Goal: Task Accomplishment & Management: Manage account settings

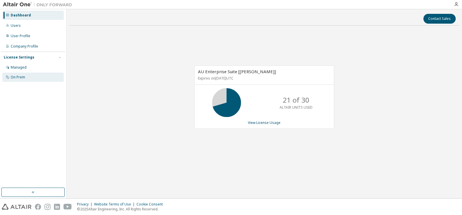
click at [19, 79] on div "On Prem" at bounding box center [18, 77] width 14 height 5
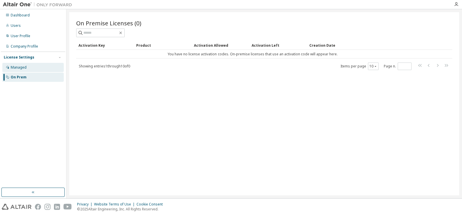
click at [18, 70] on div "Managed" at bounding box center [32, 67] width 61 height 9
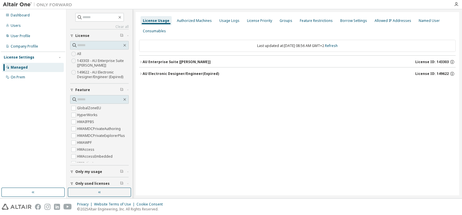
click at [140, 61] on icon "button" at bounding box center [140, 61] width 3 height 3
click at [452, 61] on icon "button" at bounding box center [451, 61] width 5 height 5
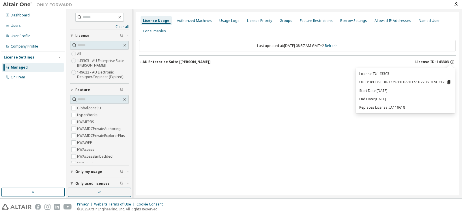
click at [196, 77] on div "License Usage Authorized Machines Usage Logs License Priority Groups Feature Re…" at bounding box center [297, 103] width 323 height 183
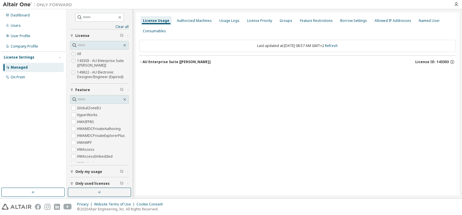
click at [95, 62] on label "143303 - AU Enterprise Suite [[PERSON_NAME]]" at bounding box center [103, 63] width 52 height 12
click at [140, 61] on icon "button" at bounding box center [140, 61] width 3 height 3
